Goal: Task Accomplishment & Management: Complete application form

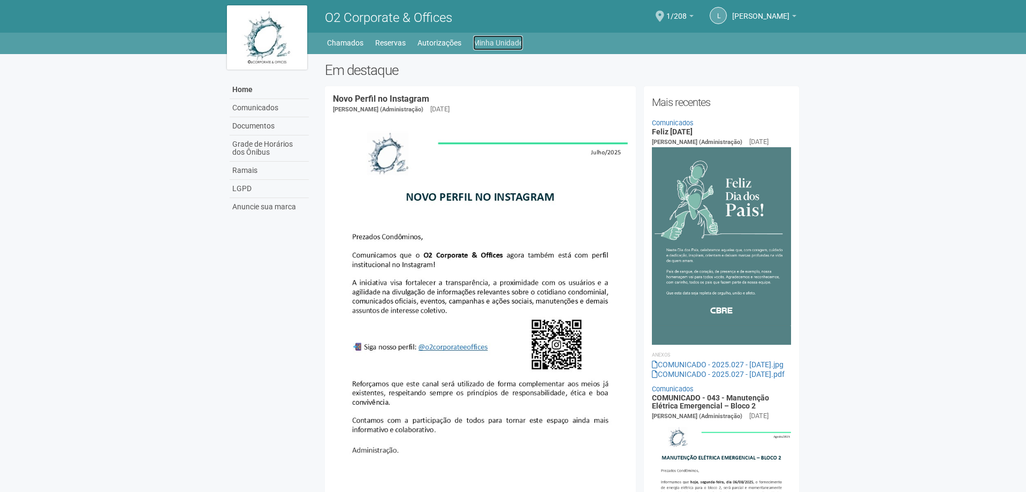
click at [485, 40] on link "Minha Unidade" at bounding box center [498, 42] width 50 height 15
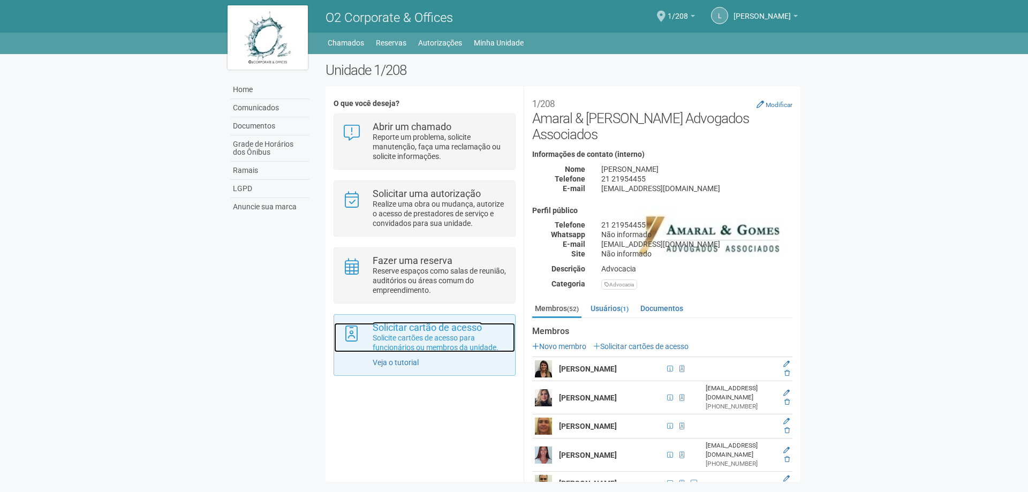
click at [424, 338] on p "Solicite cartões de acesso para funcionários ou membros da unidade." at bounding box center [440, 342] width 134 height 19
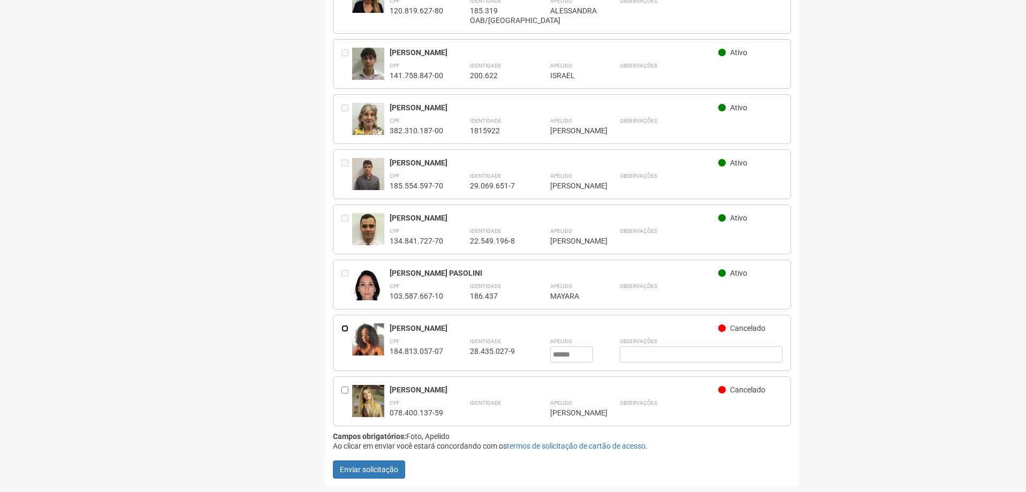
scroll to position [2731, 0]
click at [370, 333] on img at bounding box center [368, 341] width 32 height 37
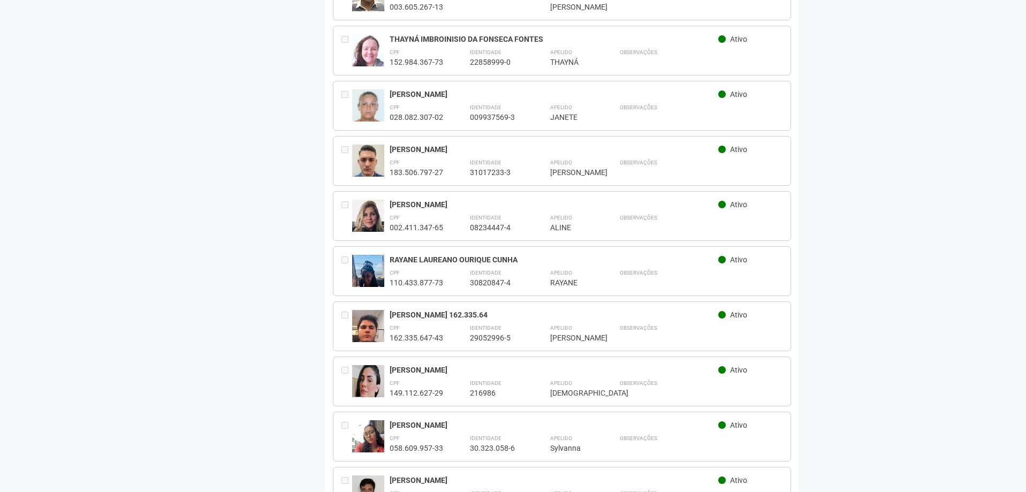
scroll to position [0, 0]
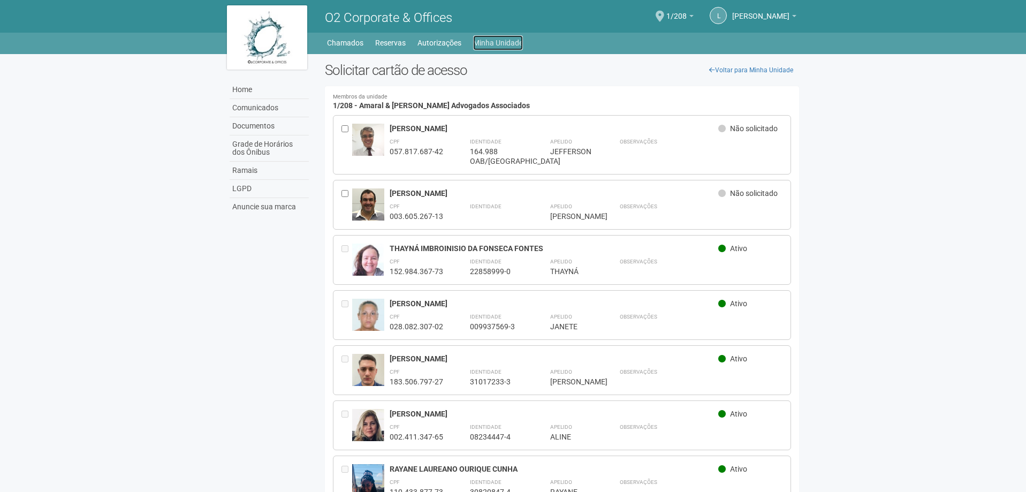
click at [493, 44] on link "Minha Unidade" at bounding box center [498, 42] width 50 height 15
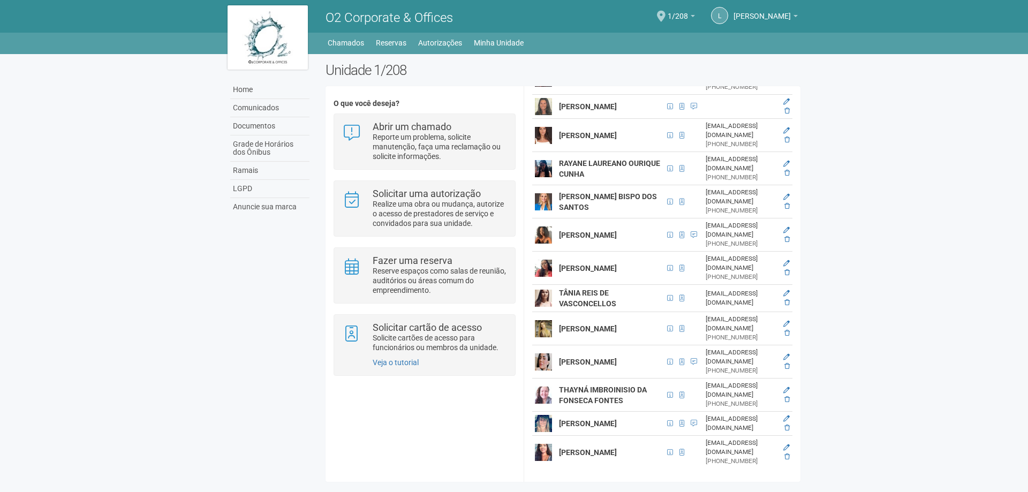
scroll to position [1606, 0]
click at [790, 233] on icon at bounding box center [786, 230] width 6 height 6
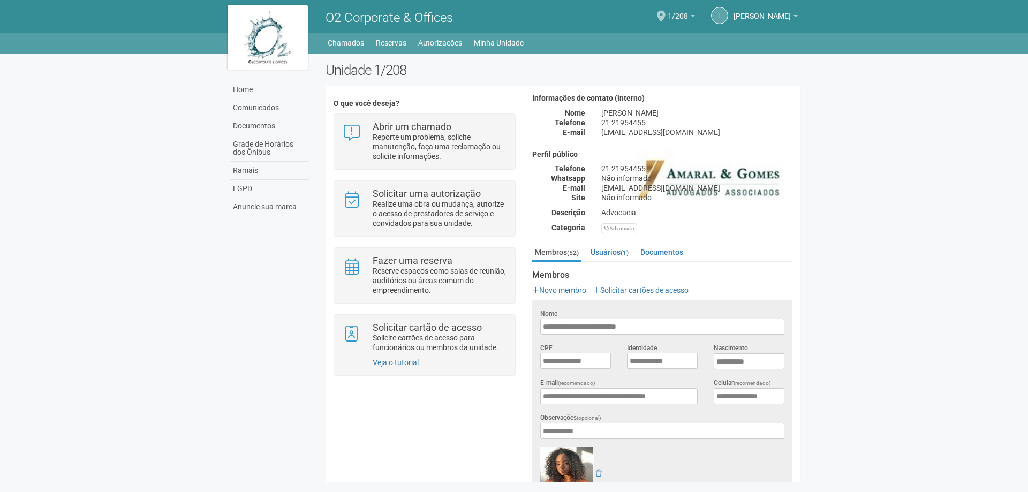
scroll to position [163, 0]
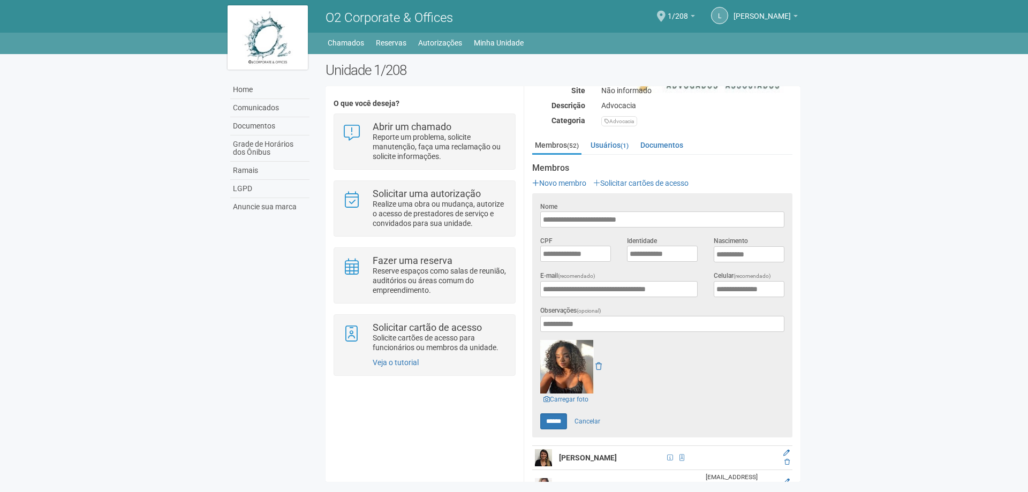
click at [563, 344] on img at bounding box center [567, 367] width 54 height 54
click at [567, 393] on link "Carregar foto" at bounding box center [565, 399] width 51 height 12
click at [556, 413] on input "******" at bounding box center [553, 421] width 27 height 16
type input "******"
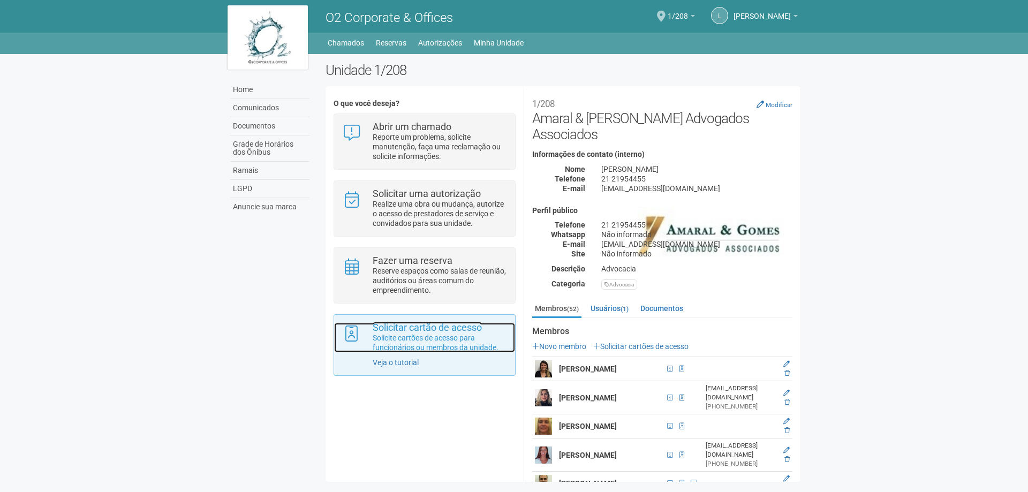
click at [427, 347] on p "Solicite cartões de acesso para funcionários ou membros da unidade." at bounding box center [440, 342] width 134 height 19
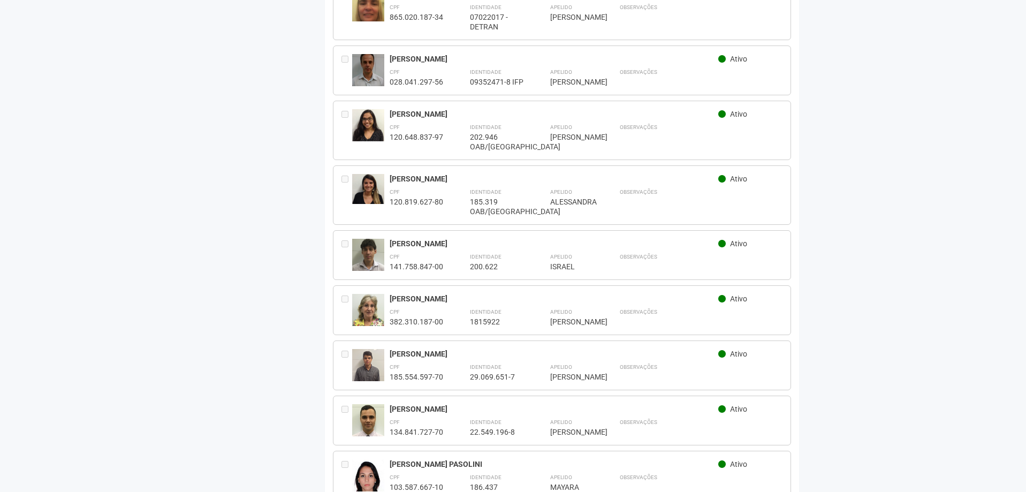
scroll to position [2725, 0]
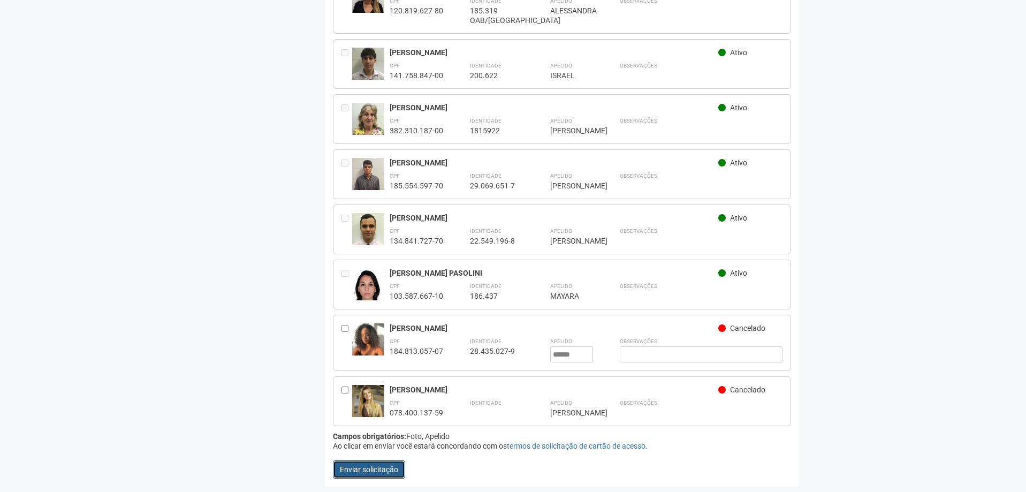
click at [360, 475] on button "Enviar solicitação" at bounding box center [369, 469] width 72 height 18
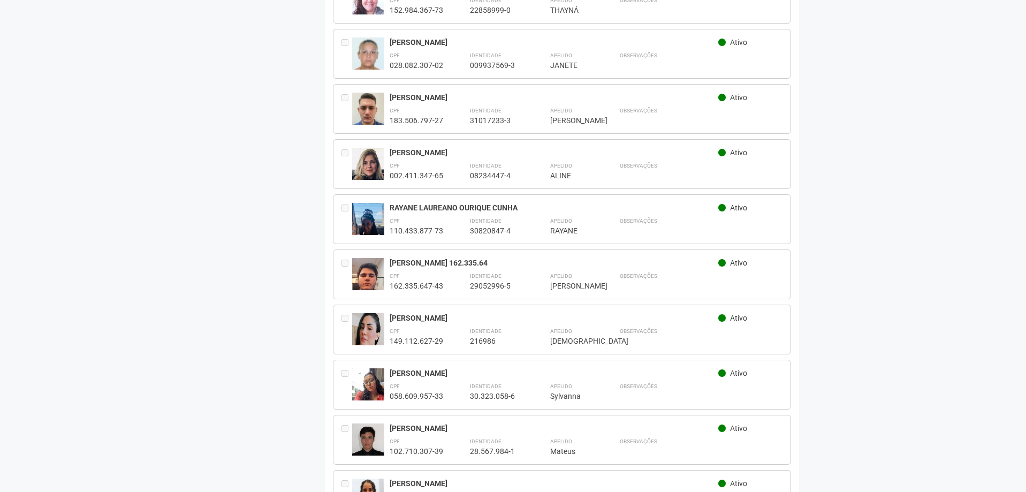
scroll to position [0, 0]
